Goal: Check status

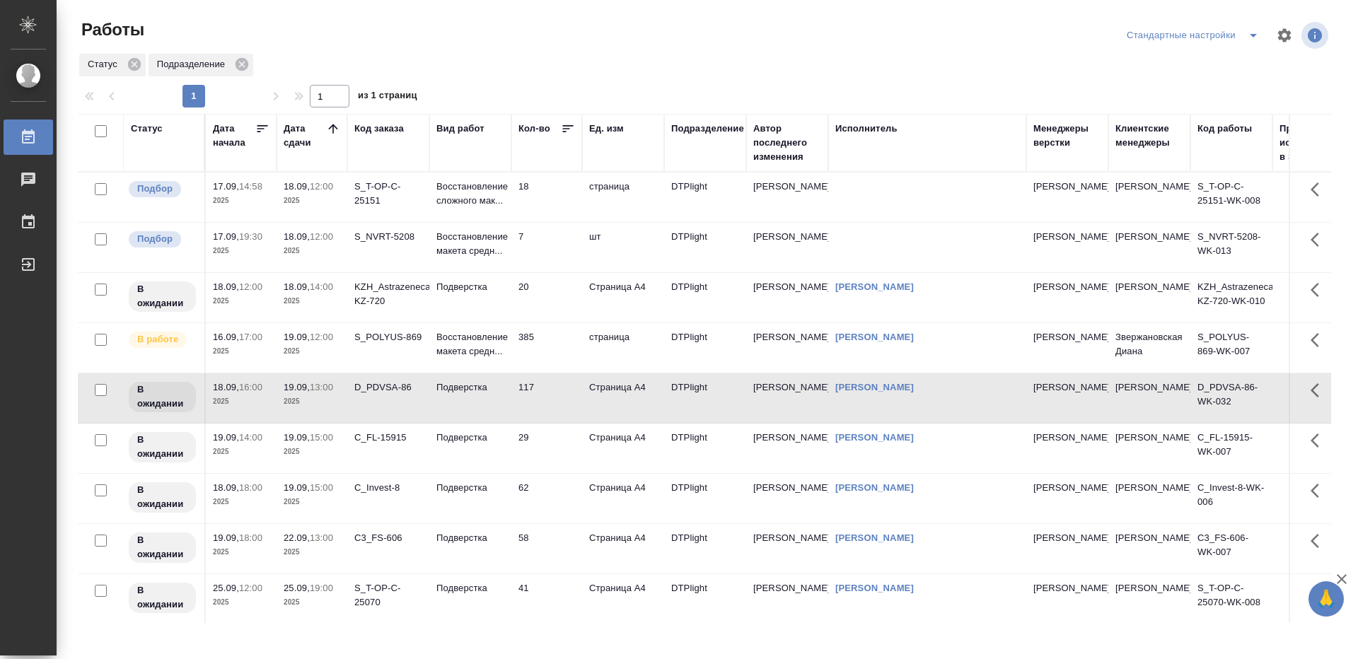
click at [562, 342] on td "385" at bounding box center [546, 348] width 71 height 50
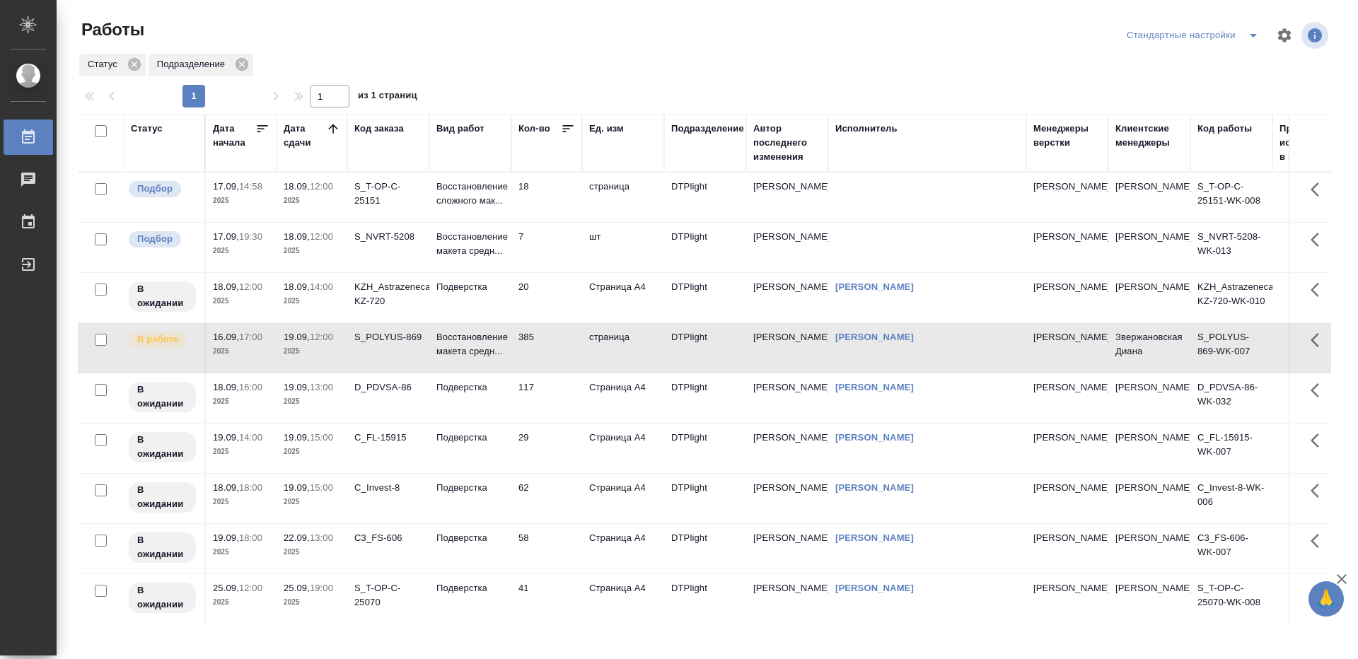
click at [562, 342] on td "385" at bounding box center [546, 348] width 71 height 50
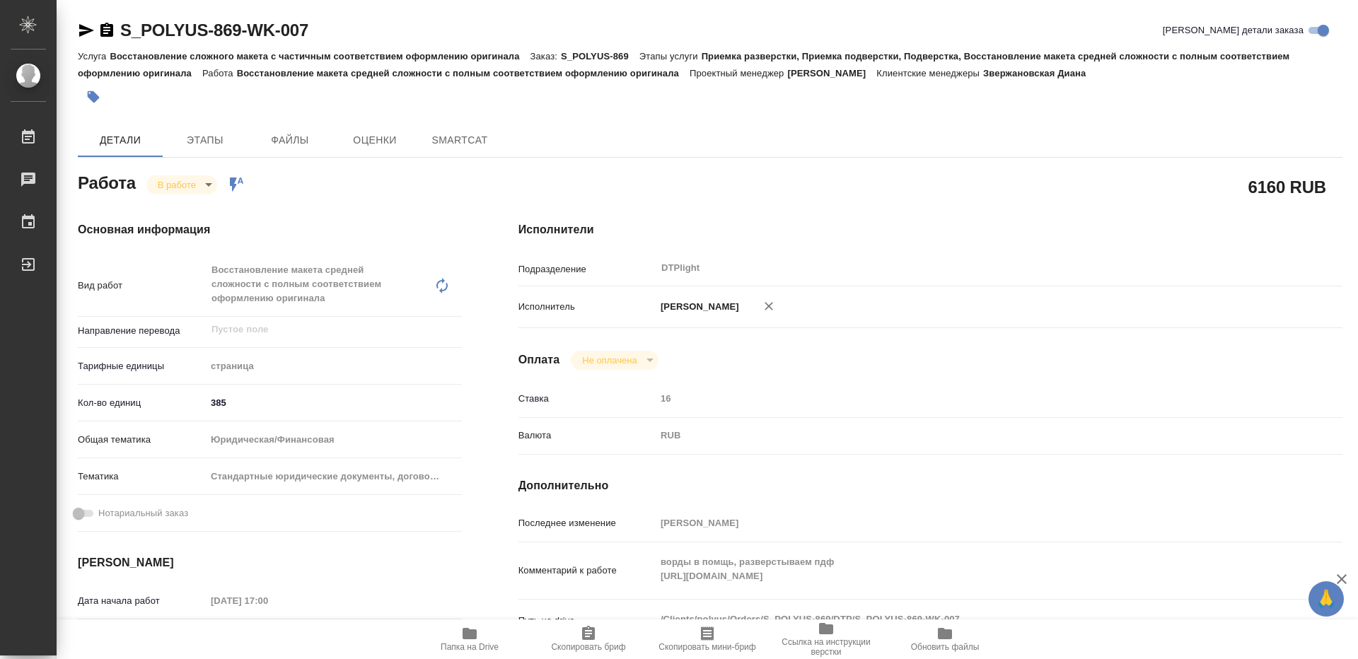
type textarea "x"
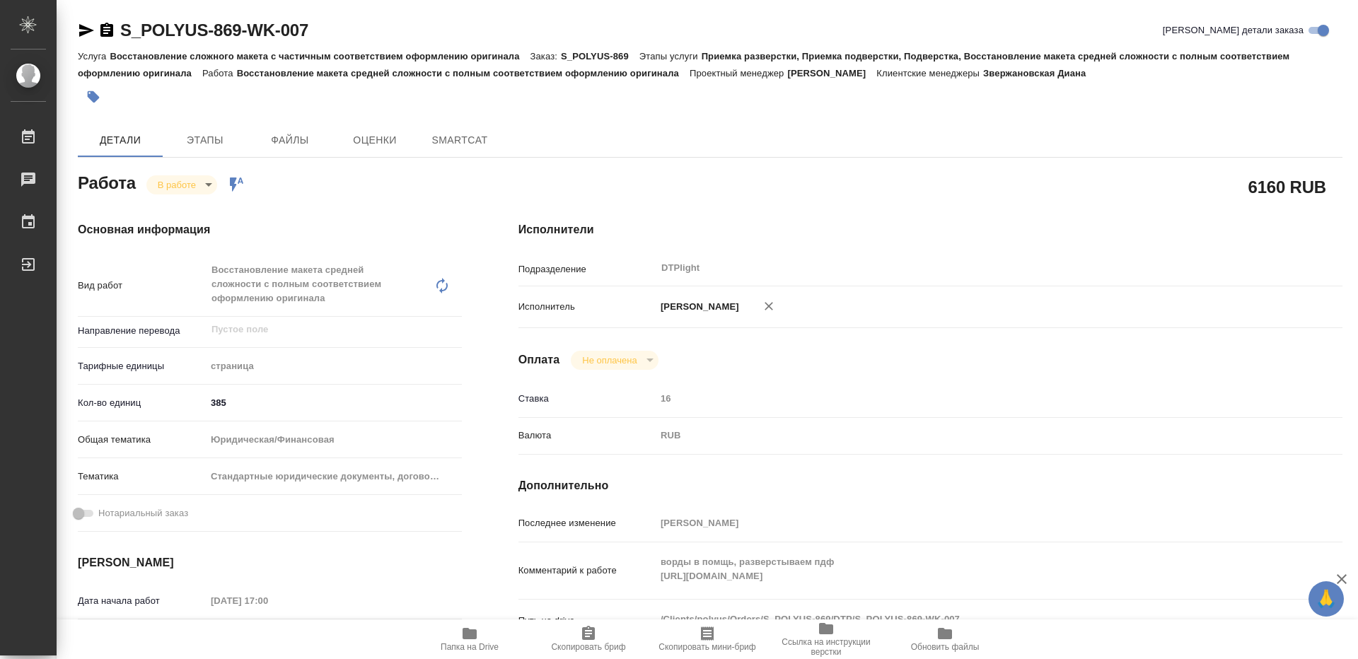
type textarea "x"
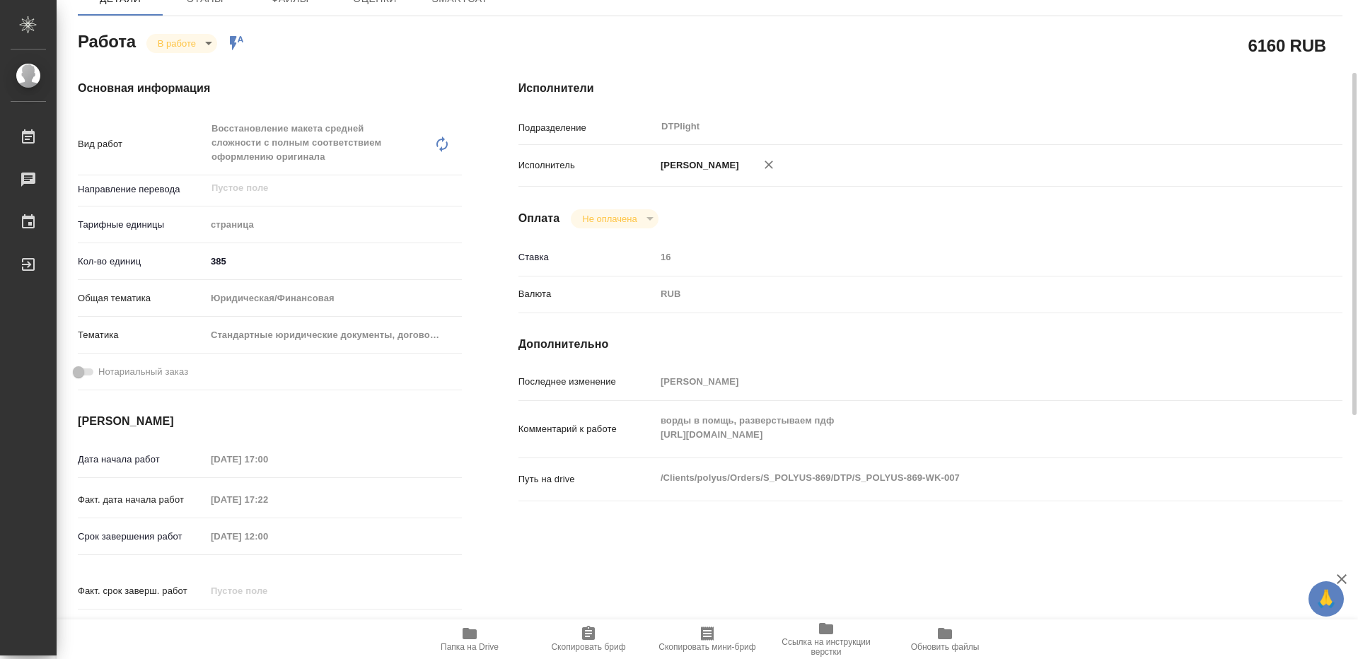
type textarea "x"
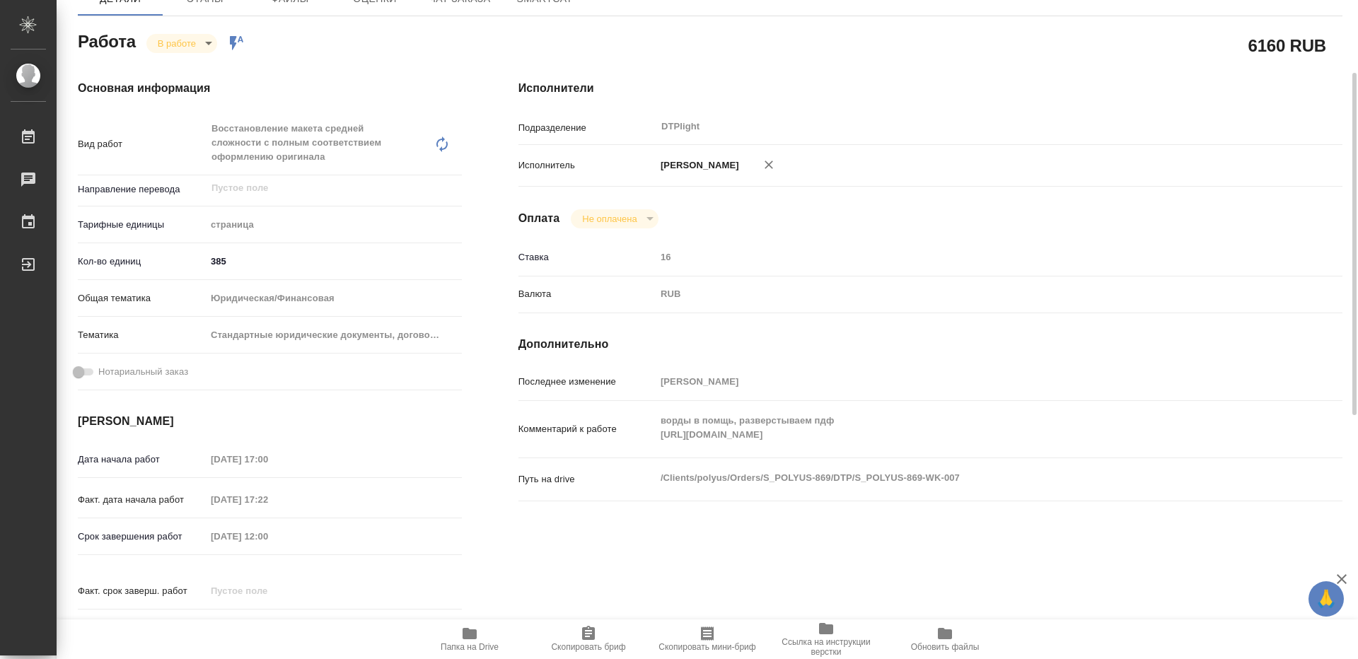
scroll to position [283, 0]
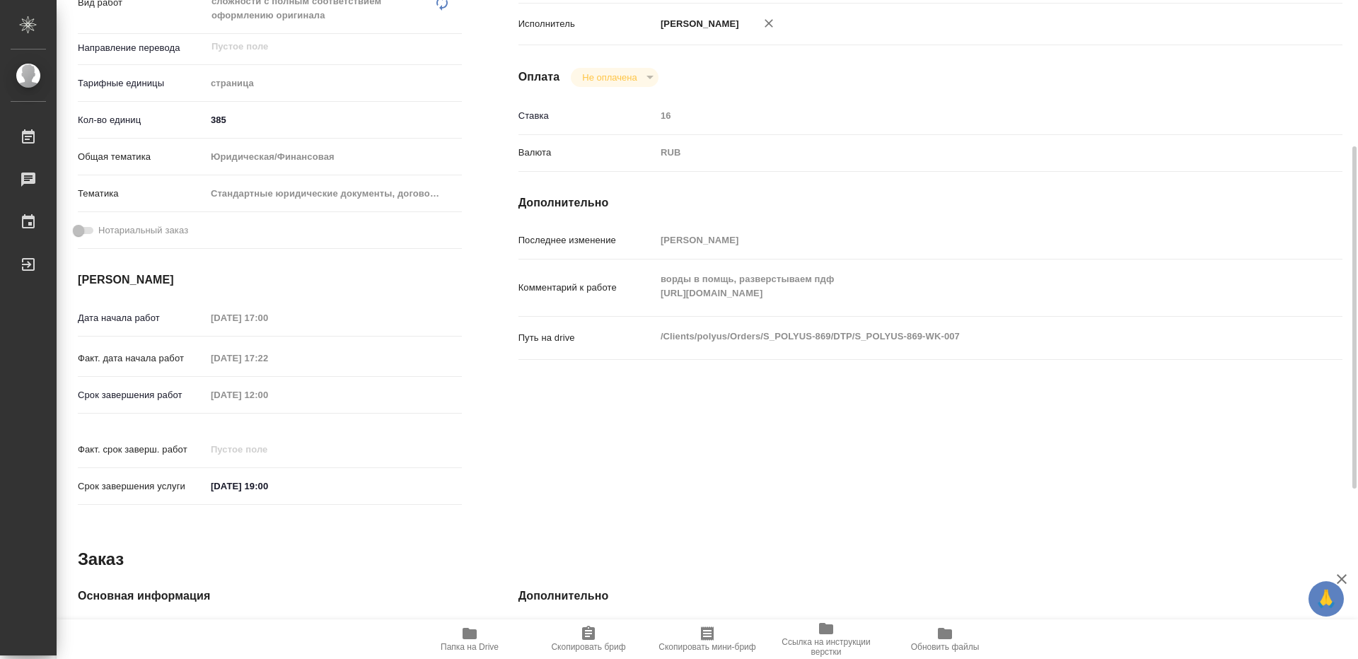
type textarea "x"
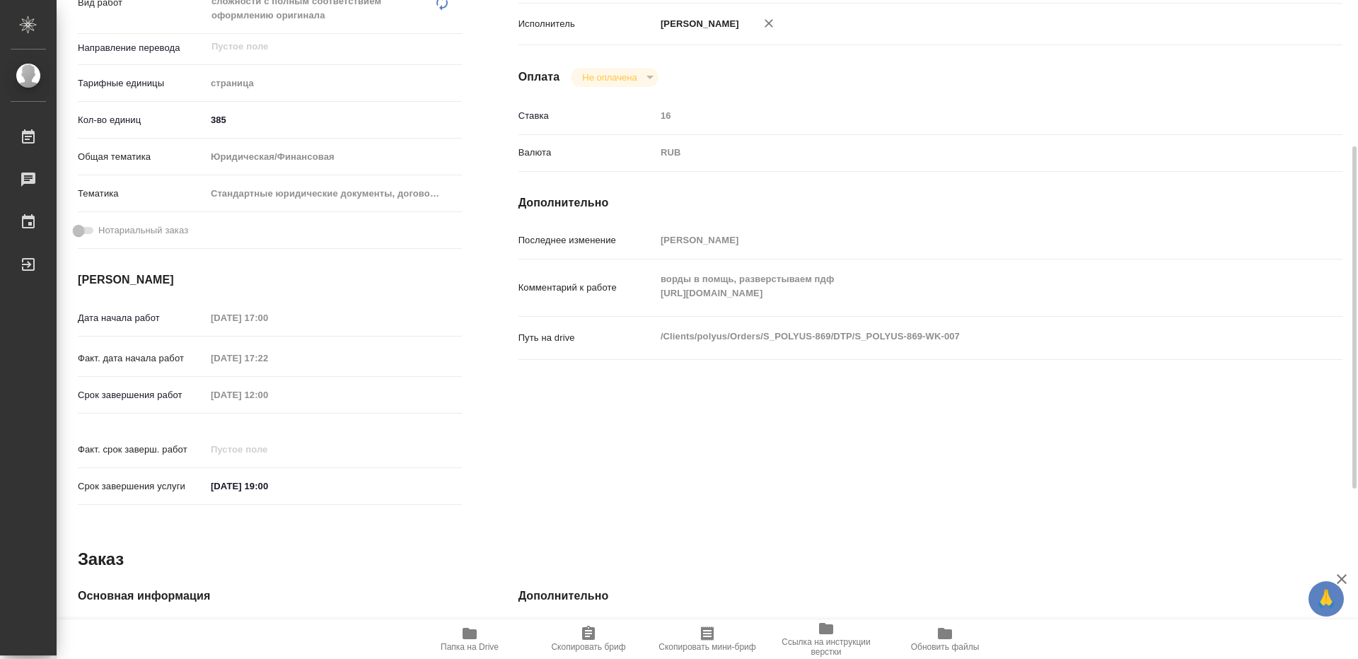
click at [651, 308] on div "Комментарий к работе ворды в помщь, разверстываем пдф https://drive.awatera.com…" at bounding box center [930, 287] width 824 height 45
type textarea "x"
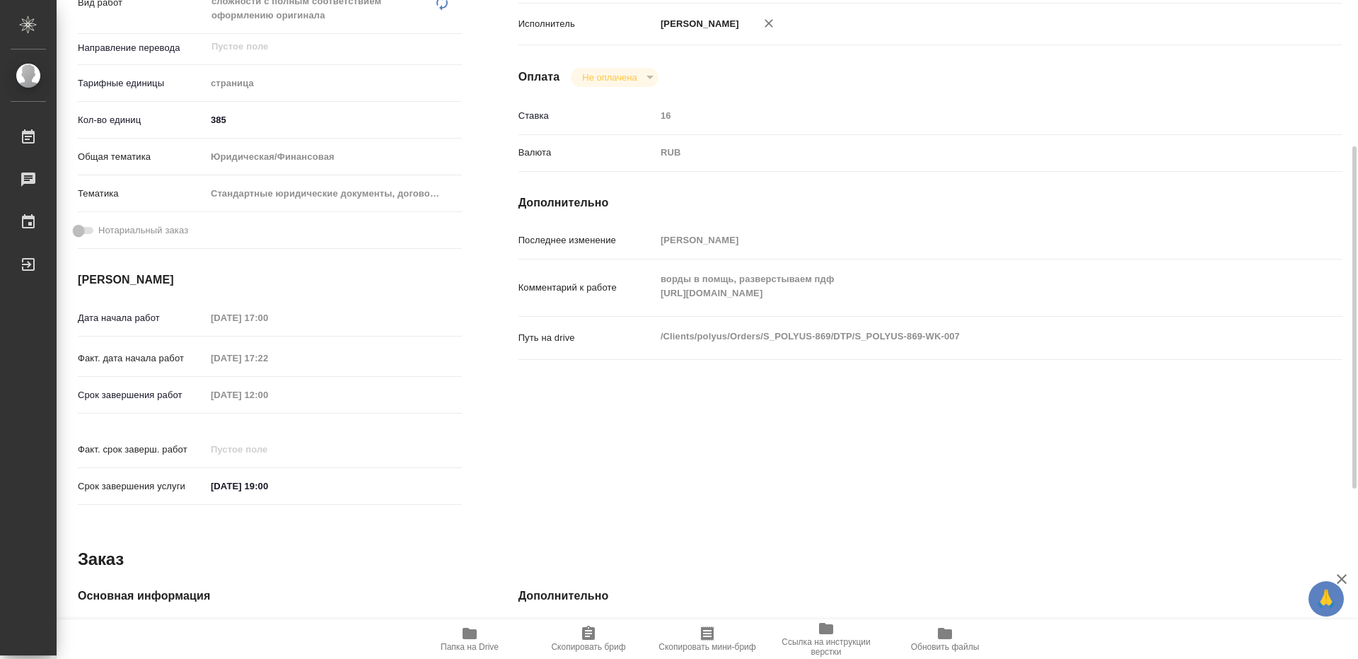
type textarea "x"
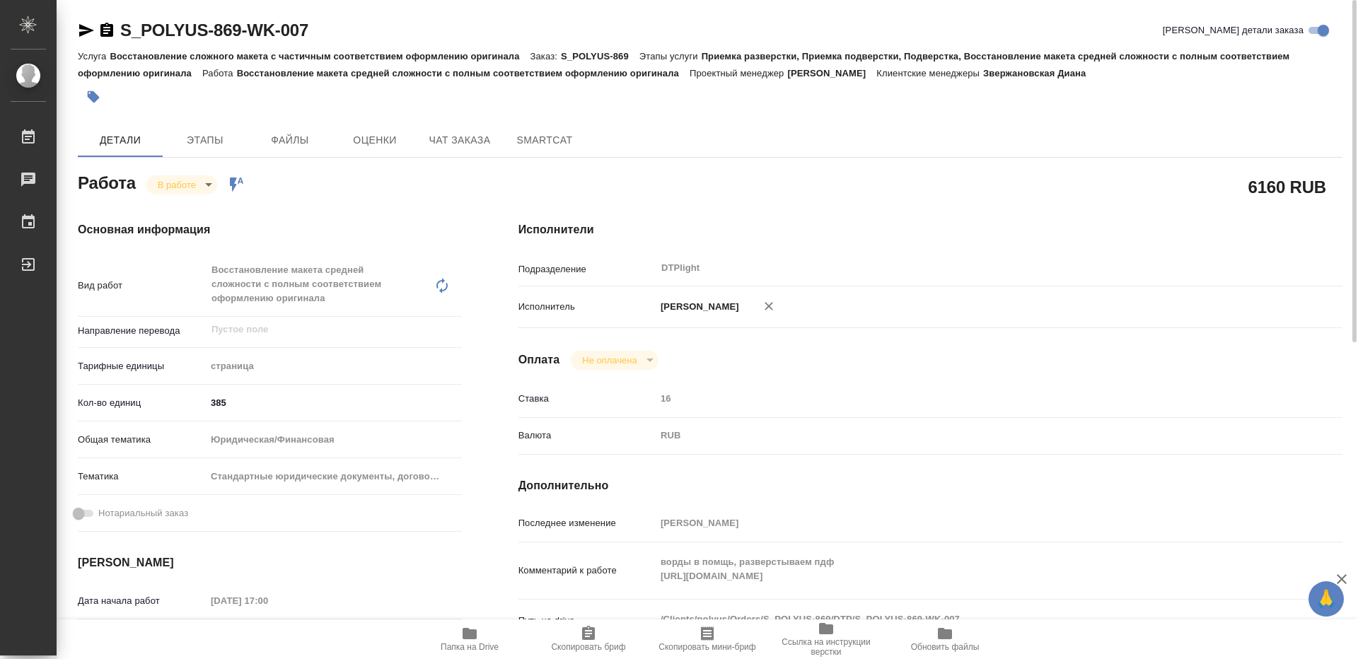
click at [477, 190] on div "Работа В работе inProgress Работа включена в последовательность" at bounding box center [270, 187] width 441 height 92
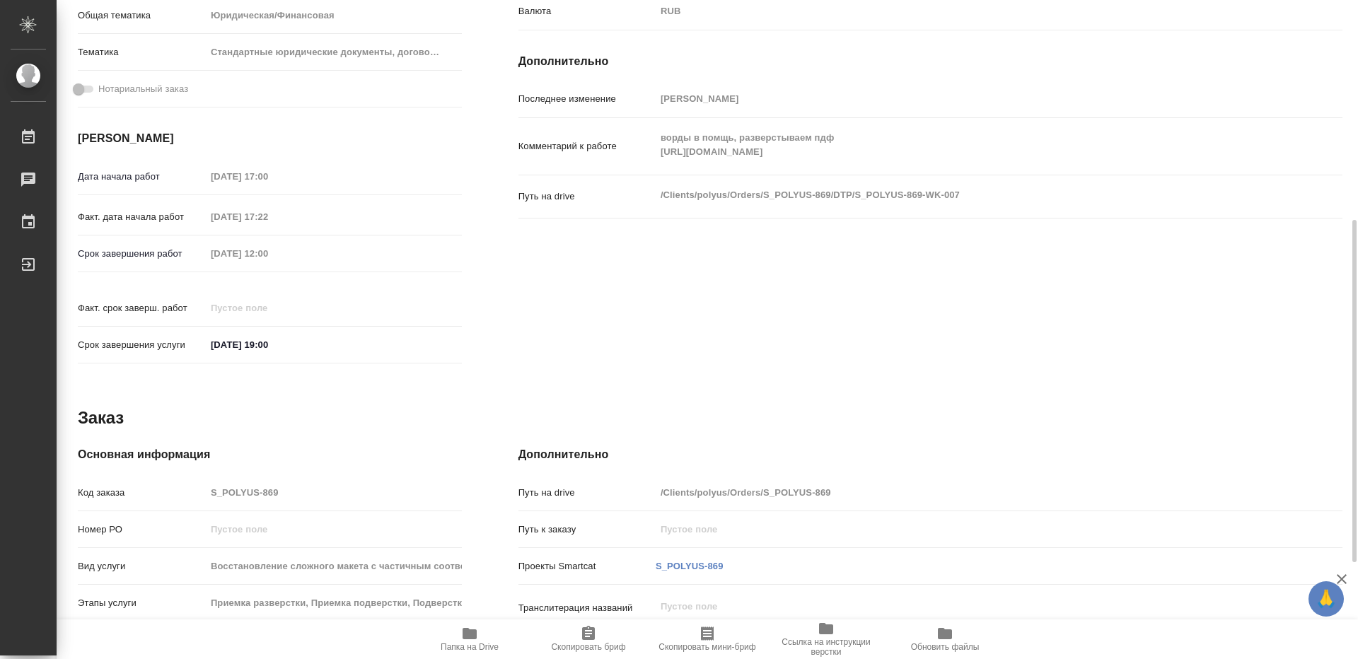
scroll to position [610, 0]
